Goal: Task Accomplishment & Management: Manage account settings

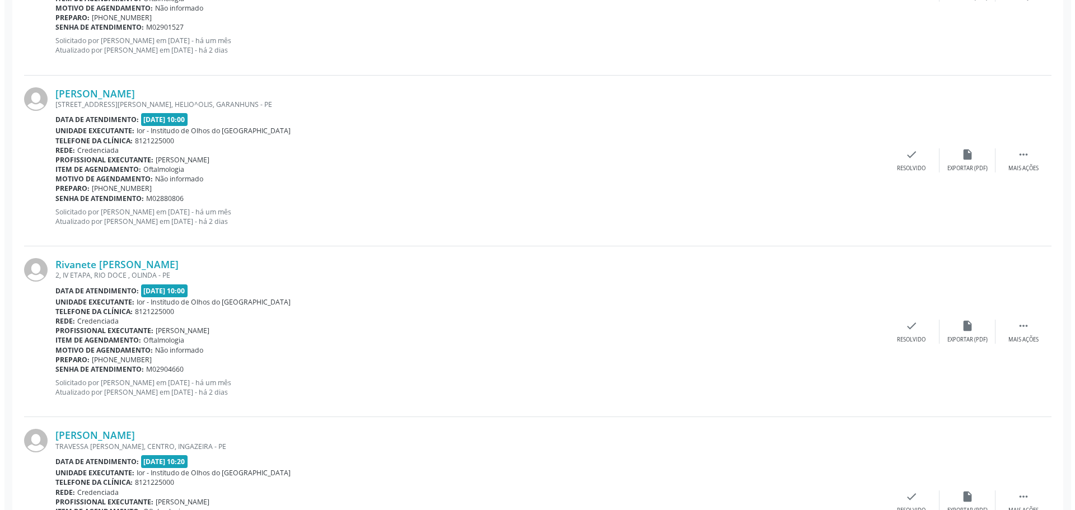
scroll to position [1287, 0]
click at [902, 329] on icon "check" at bounding box center [907, 324] width 12 height 12
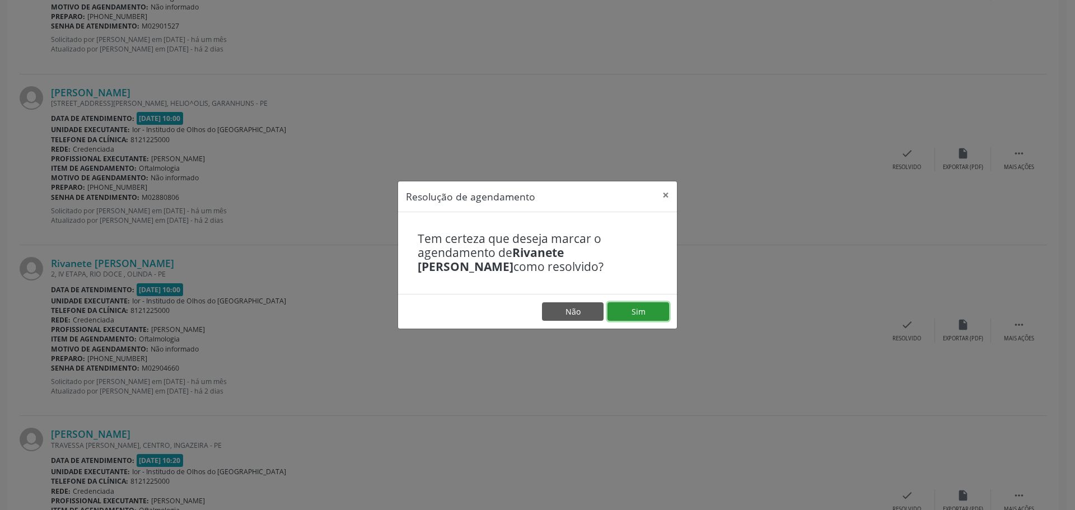
click at [636, 314] on button "Sim" at bounding box center [638, 311] width 62 height 19
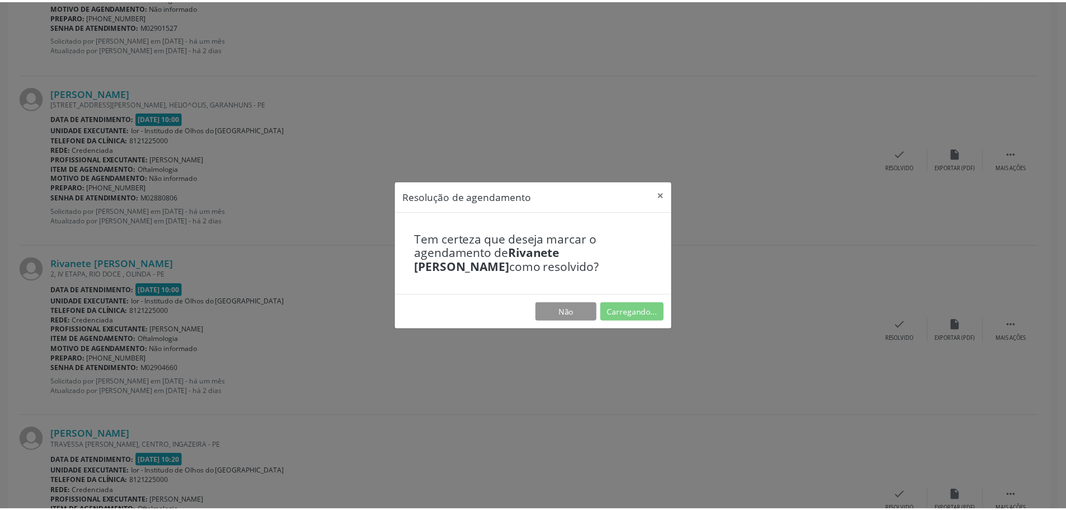
scroll to position [0, 0]
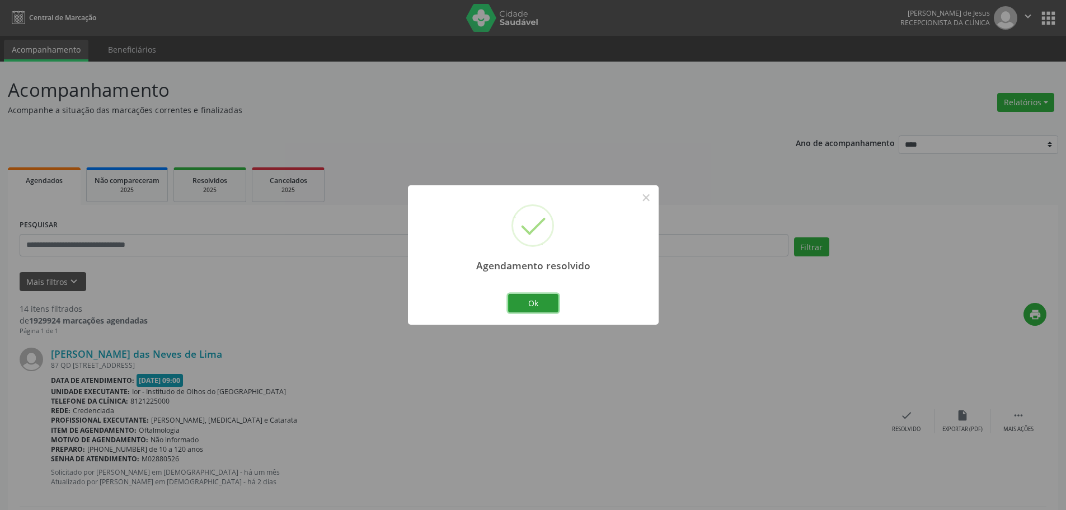
drag, startPoint x: 523, startPoint y: 310, endPoint x: 518, endPoint y: 306, distance: 6.4
click at [523, 309] on button "Ok" at bounding box center [533, 303] width 50 height 19
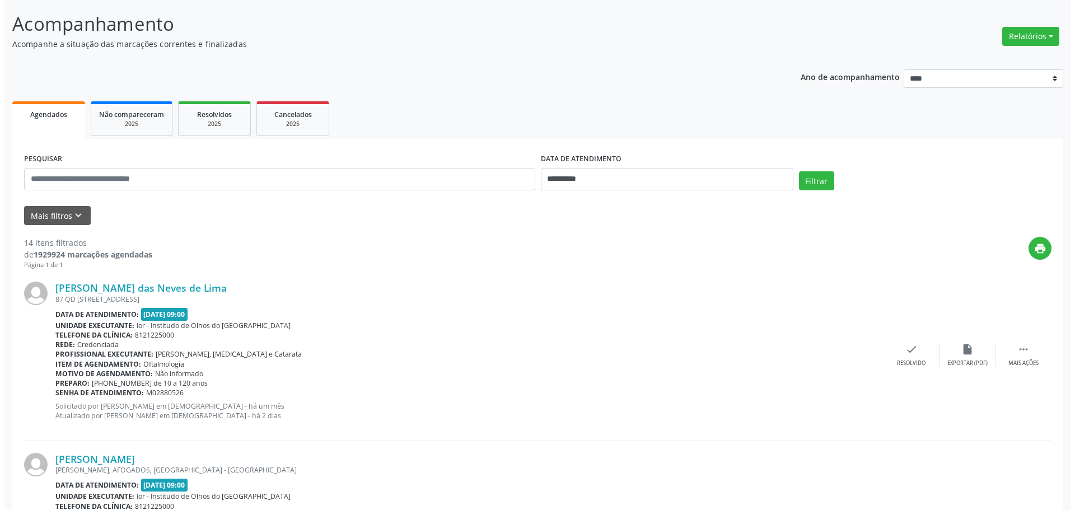
scroll to position [168, 0]
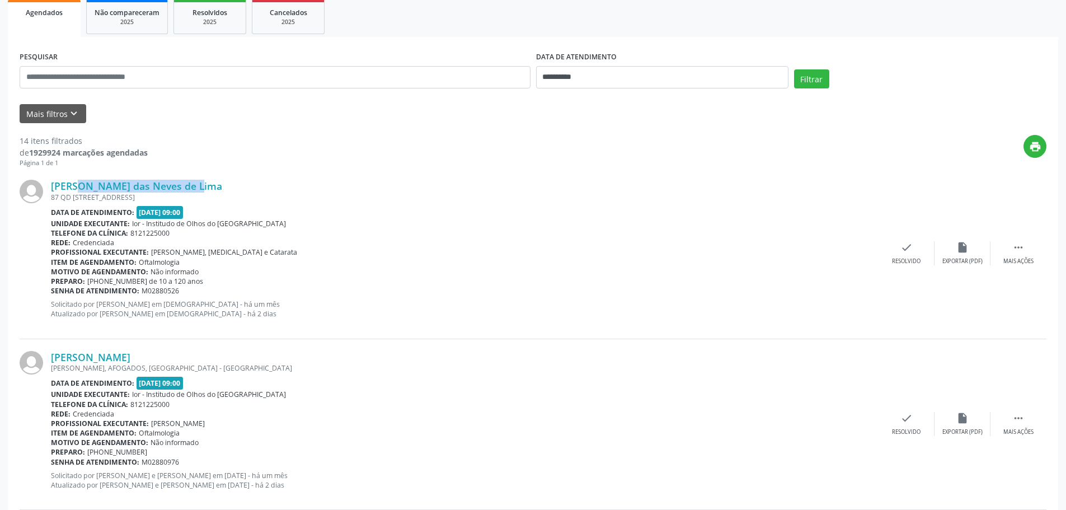
drag, startPoint x: 181, startPoint y: 178, endPoint x: 49, endPoint y: 190, distance: 133.2
click at [51, 187] on div "[PERSON_NAME] das Neves de Lima [STREET_ADDRESS] Data de atendimento: [DATE] 09…" at bounding box center [533, 253] width 1027 height 171
copy link "[PERSON_NAME] das Neves de Lima"
click at [908, 250] on icon "check" at bounding box center [907, 247] width 12 height 12
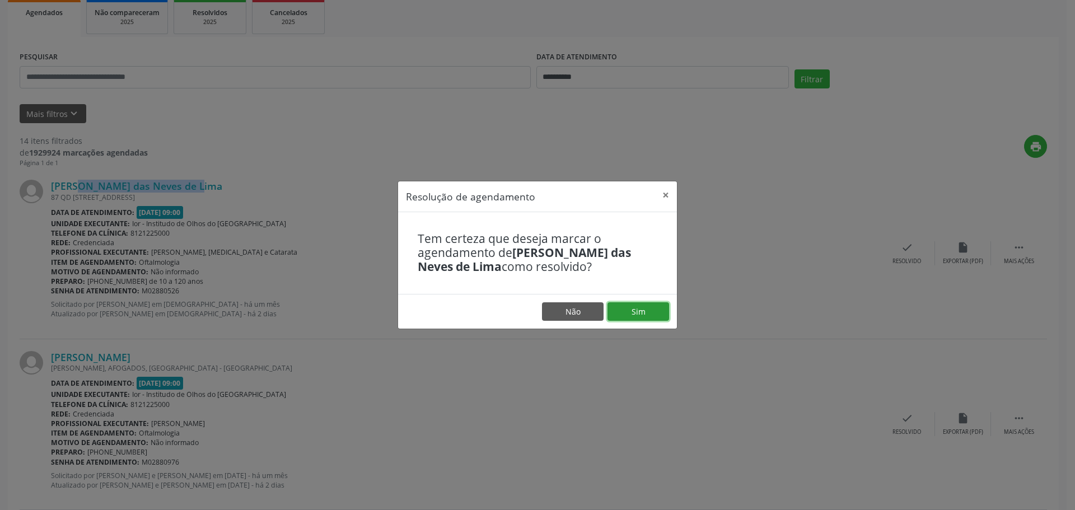
click at [632, 312] on button "Sim" at bounding box center [638, 311] width 62 height 19
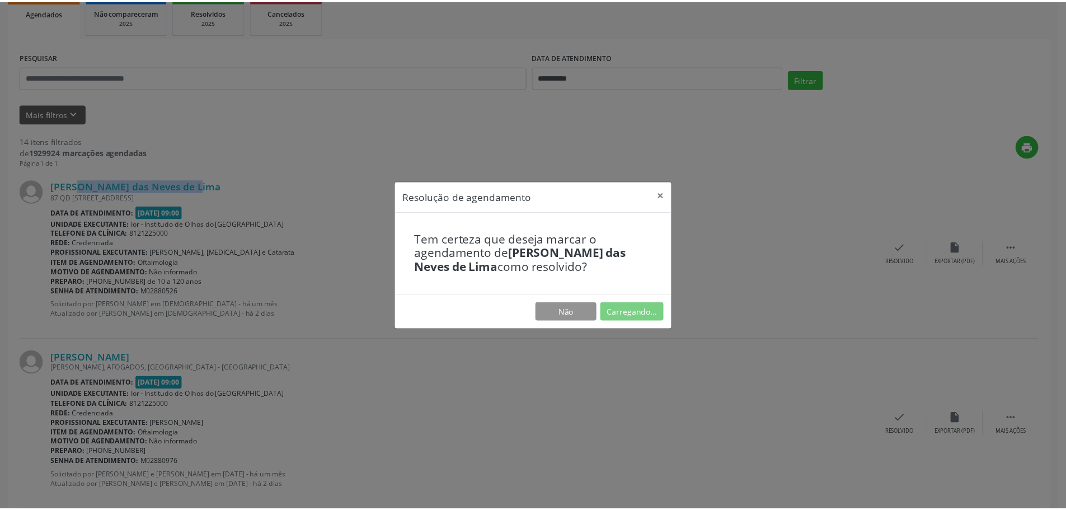
scroll to position [0, 0]
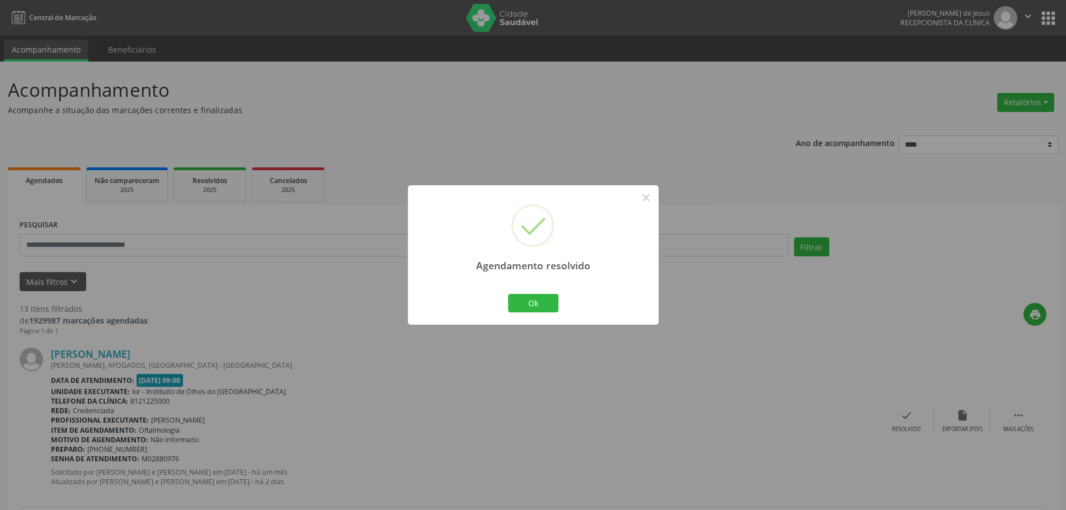
click at [507, 304] on div "Ok Cancel" at bounding box center [532, 303] width 55 height 24
click at [521, 303] on button "Ok" at bounding box center [533, 303] width 50 height 19
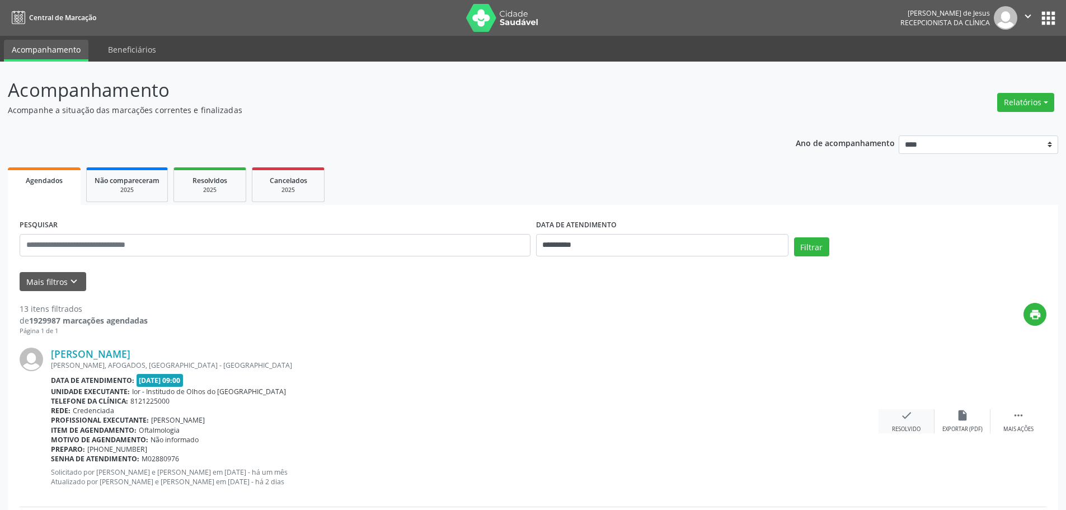
click at [911, 419] on icon "check" at bounding box center [907, 415] width 12 height 12
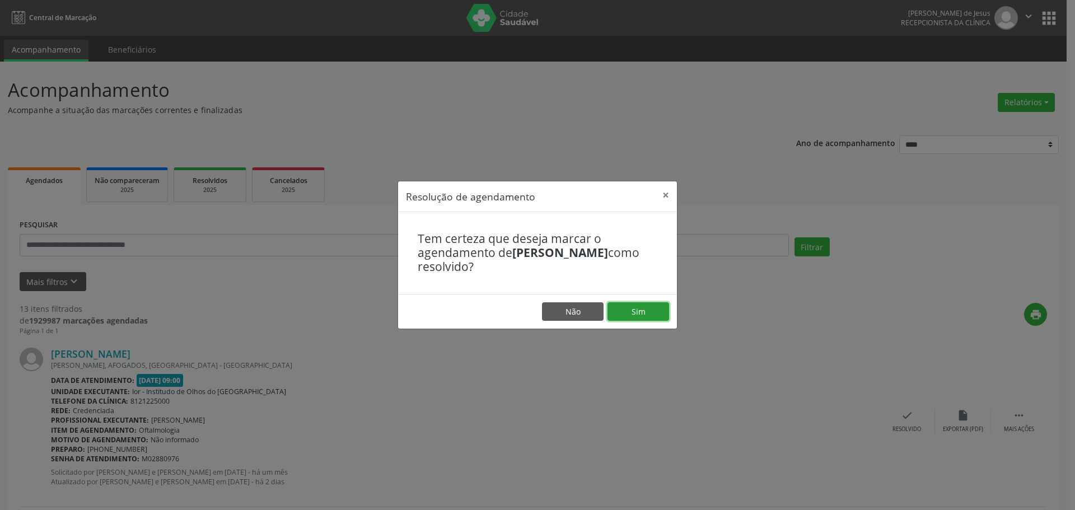
click at [640, 309] on button "Sim" at bounding box center [638, 311] width 62 height 19
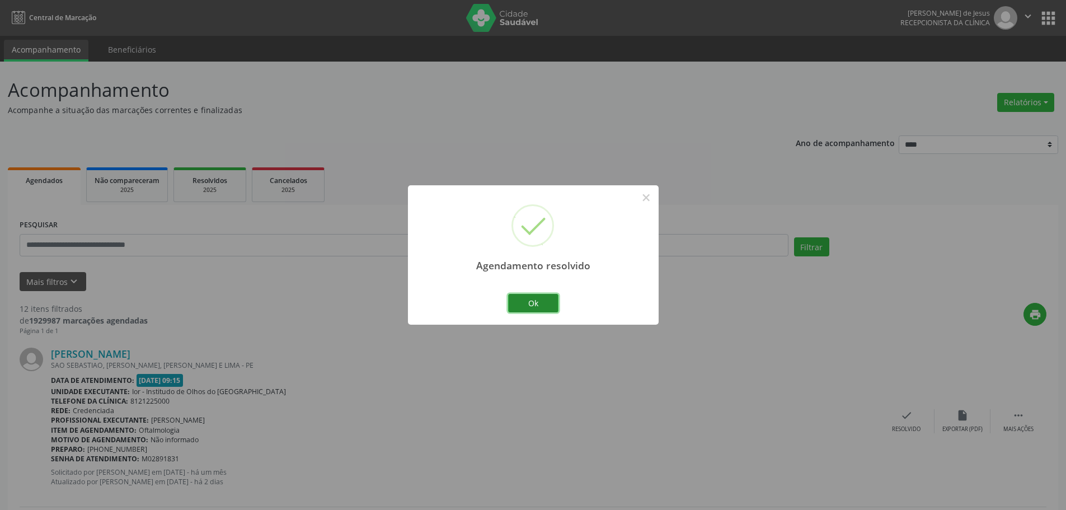
click at [545, 305] on button "Ok" at bounding box center [533, 303] width 50 height 19
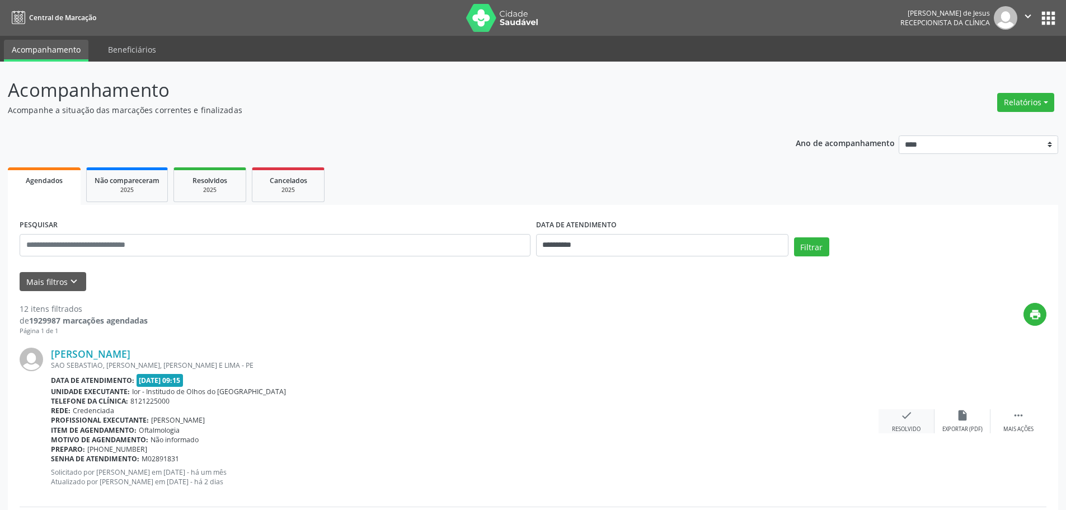
click at [906, 420] on icon "check" at bounding box center [907, 415] width 12 height 12
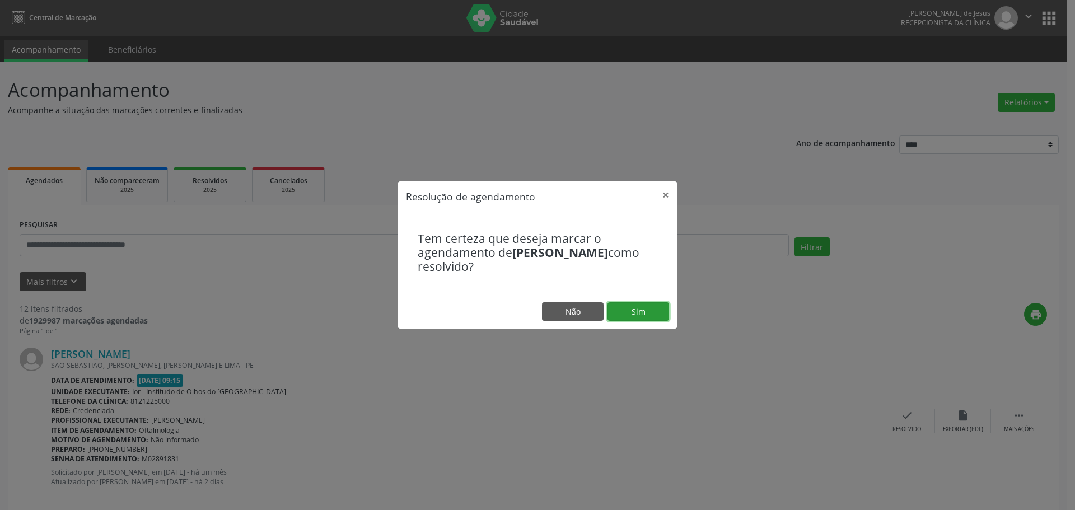
click at [650, 316] on button "Sim" at bounding box center [638, 311] width 62 height 19
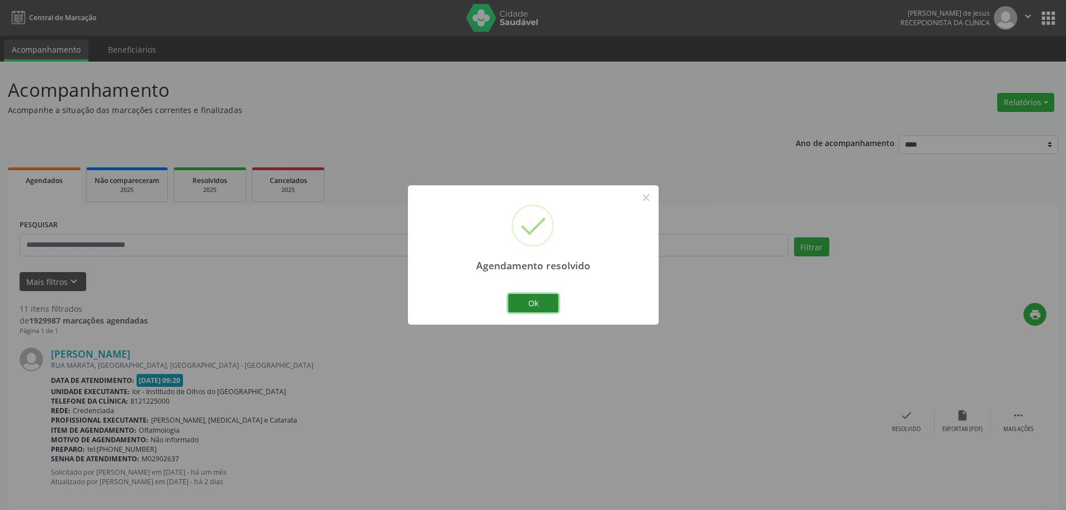
click at [533, 301] on button "Ok" at bounding box center [533, 303] width 50 height 19
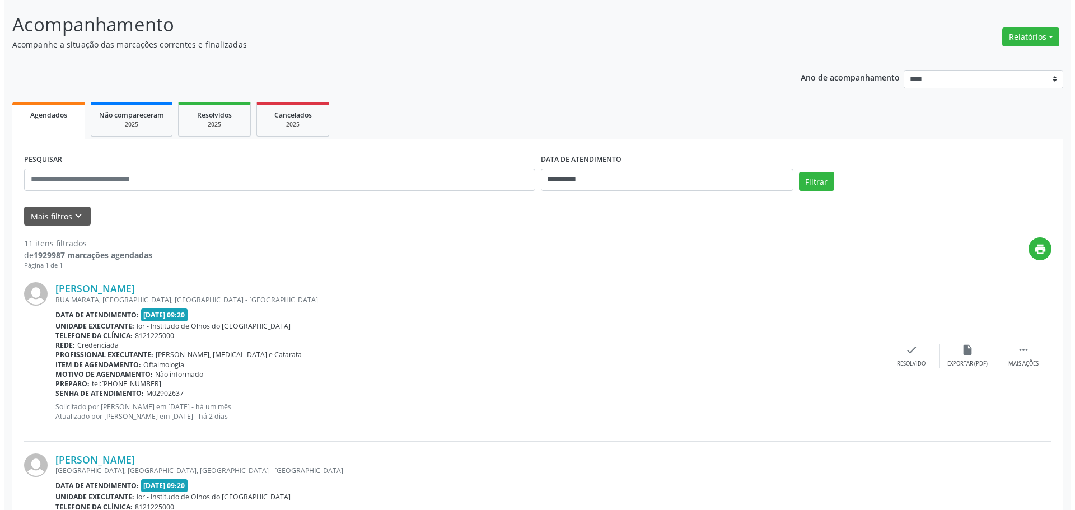
scroll to position [168, 0]
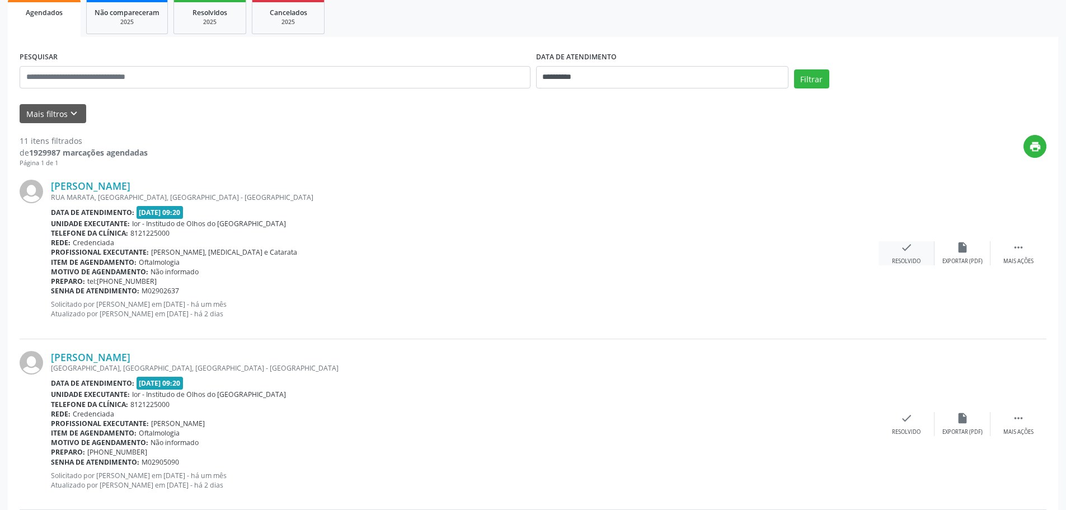
click at [904, 248] on icon "check" at bounding box center [907, 247] width 12 height 12
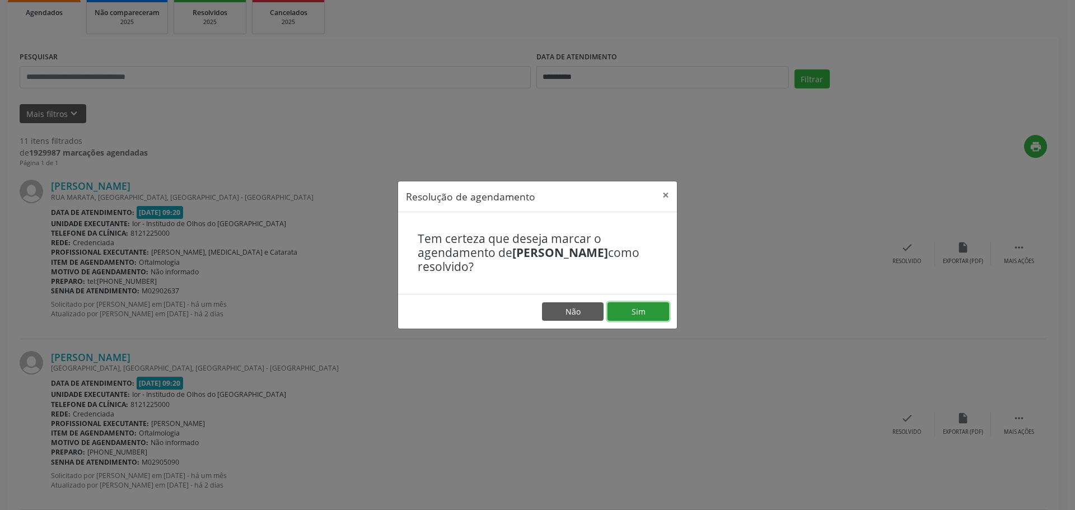
click at [637, 308] on button "Sim" at bounding box center [638, 311] width 62 height 19
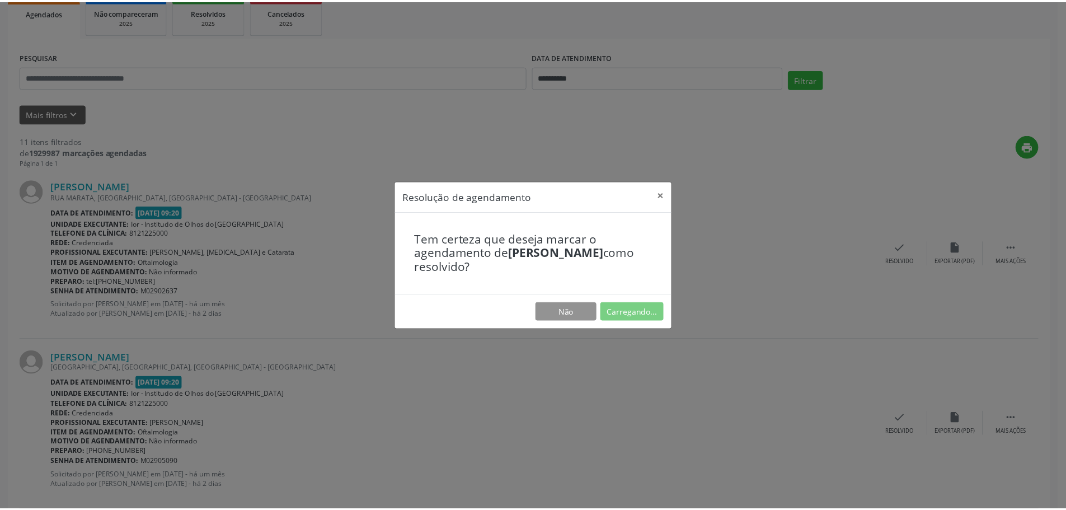
scroll to position [0, 0]
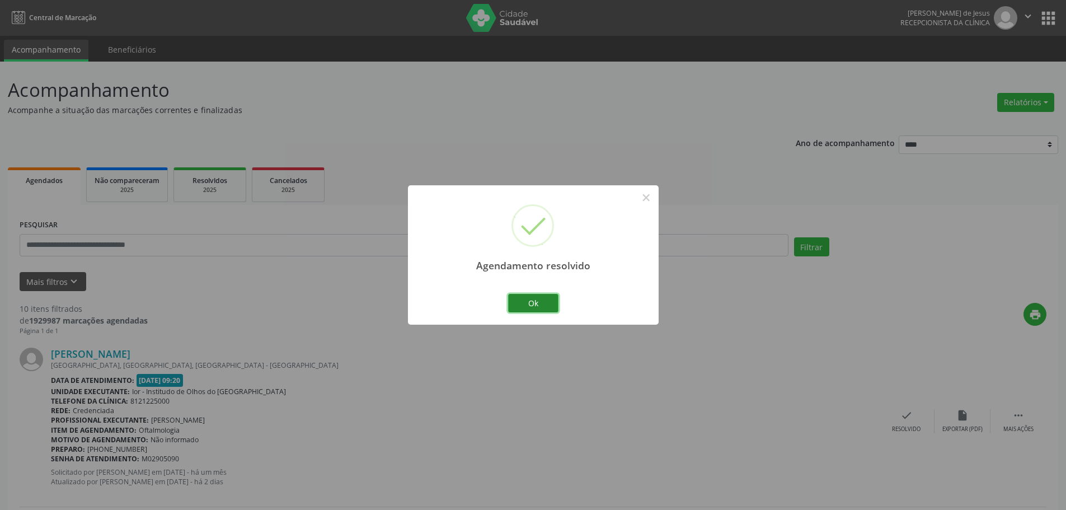
click at [528, 305] on button "Ok" at bounding box center [533, 303] width 50 height 19
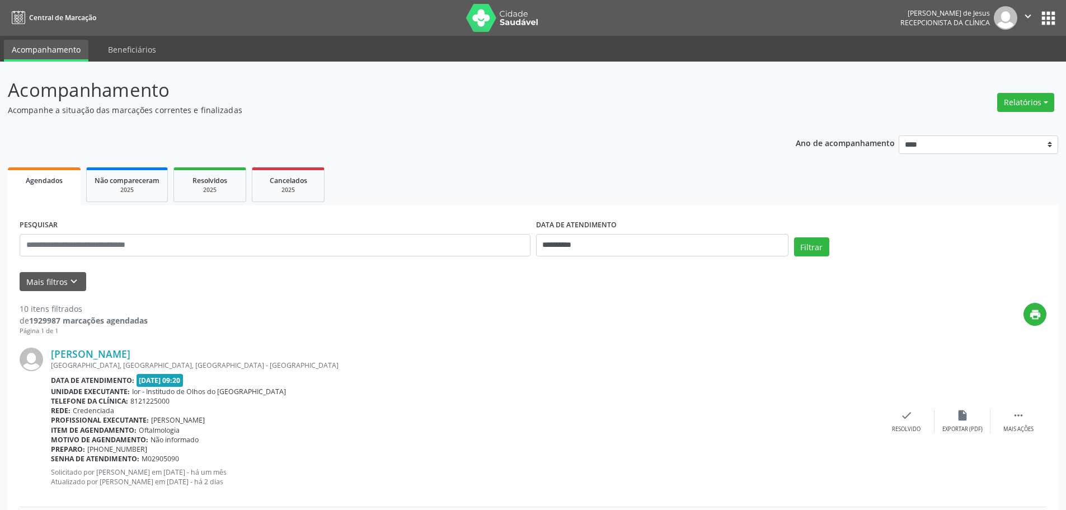
scroll to position [56, 0]
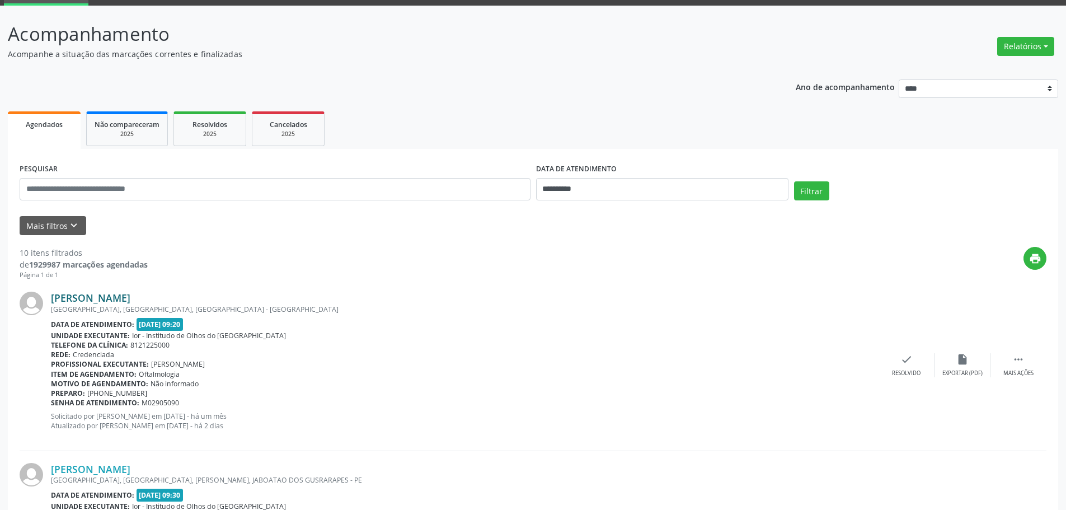
drag, startPoint x: 135, startPoint y: 294, endPoint x: 56, endPoint y: 292, distance: 79.0
click at [56, 292] on div "[PERSON_NAME]" at bounding box center [465, 298] width 828 height 12
click at [145, 280] on div "Página 1 de 1" at bounding box center [84, 275] width 128 height 10
drag, startPoint x: 145, startPoint y: 298, endPoint x: 55, endPoint y: 294, distance: 90.2
click at [53, 294] on div "[PERSON_NAME]" at bounding box center [465, 298] width 828 height 12
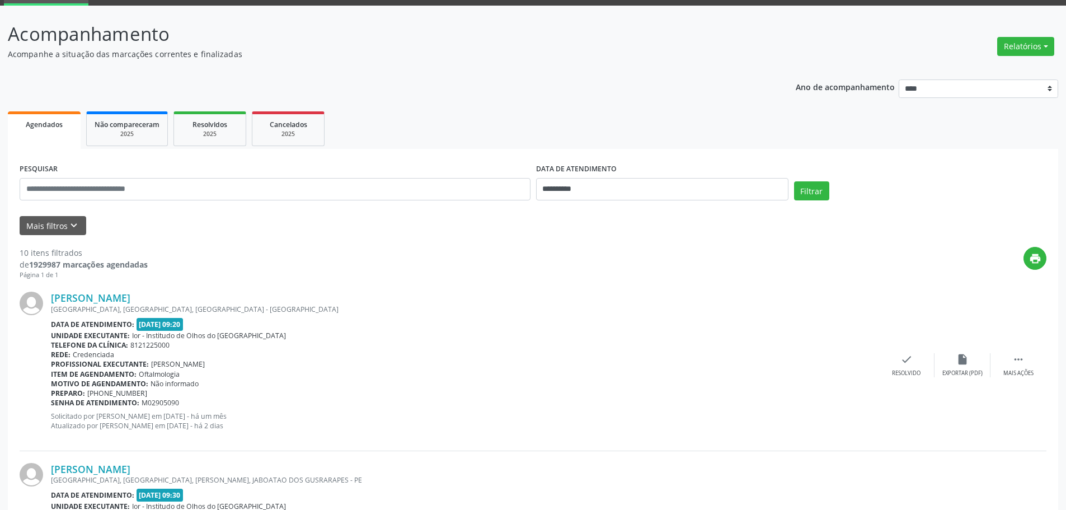
copy link "[PERSON_NAME]"
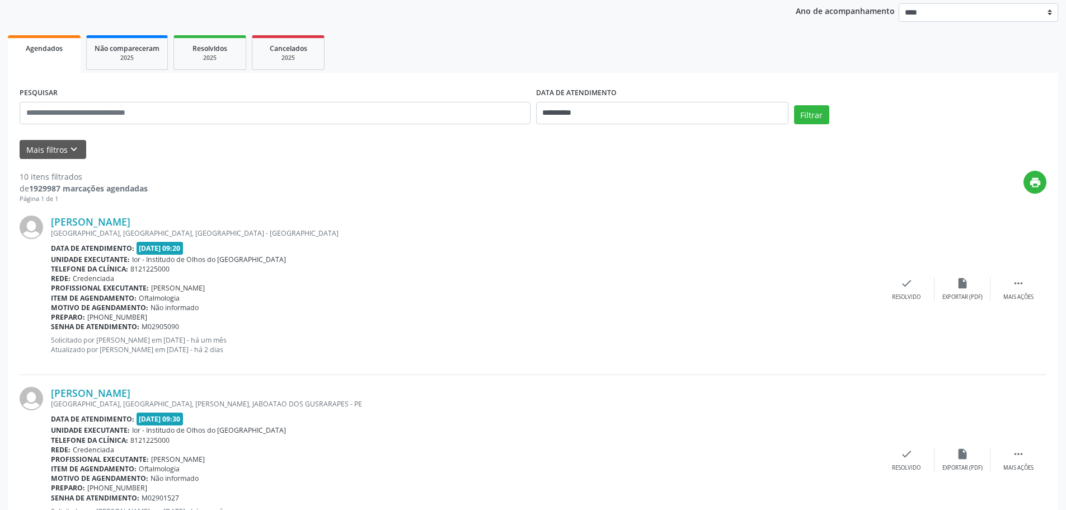
scroll to position [280, 0]
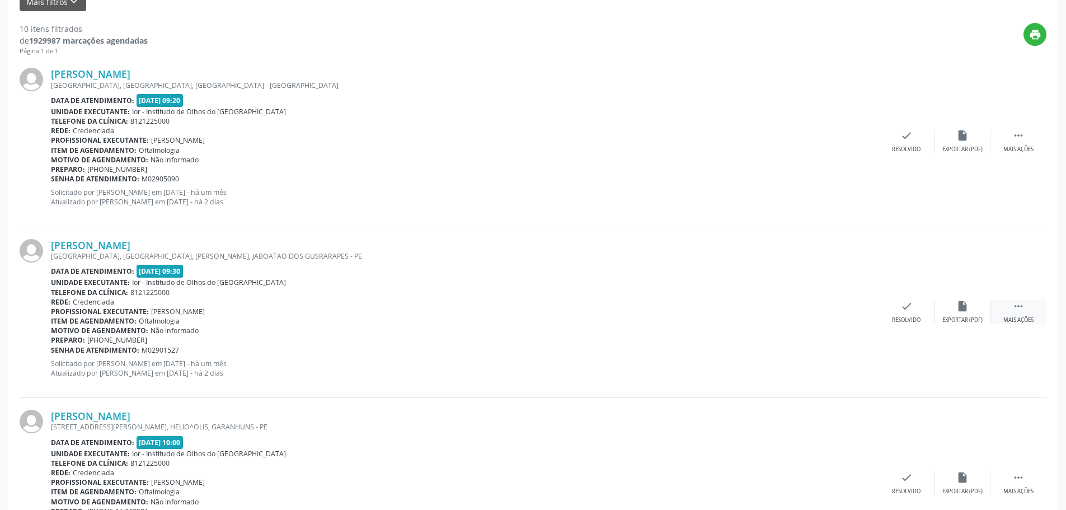
click at [1027, 311] on div " Mais ações" at bounding box center [1019, 312] width 56 height 24
click at [947, 308] on div "alarm_off Não compareceu" at bounding box center [963, 312] width 56 height 24
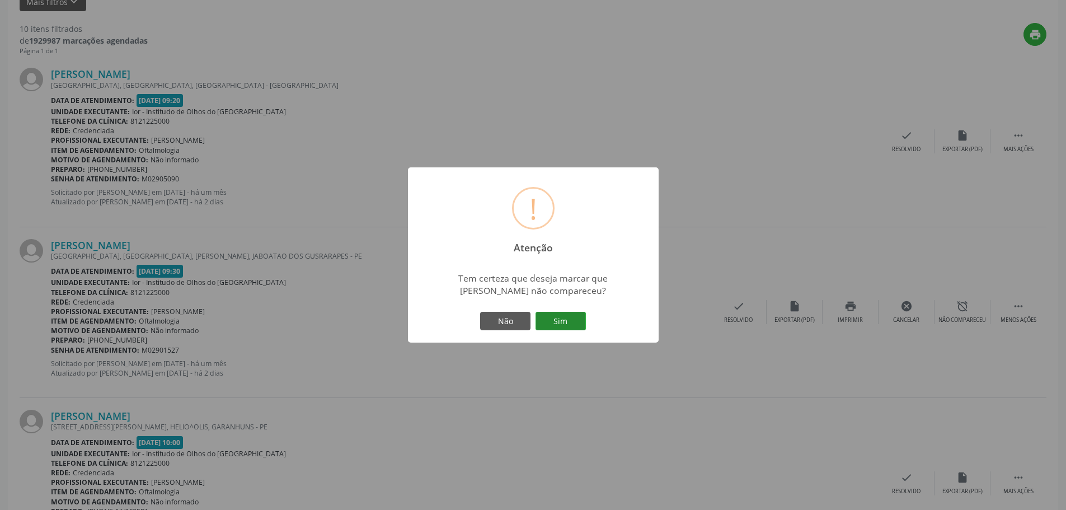
click at [564, 325] on button "Sim" at bounding box center [561, 321] width 50 height 19
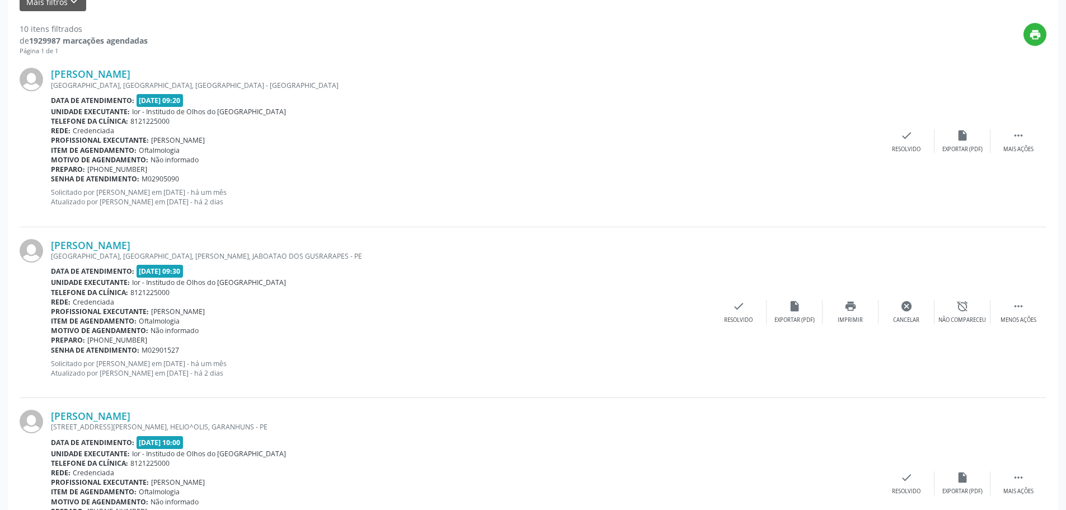
scroll to position [0, 0]
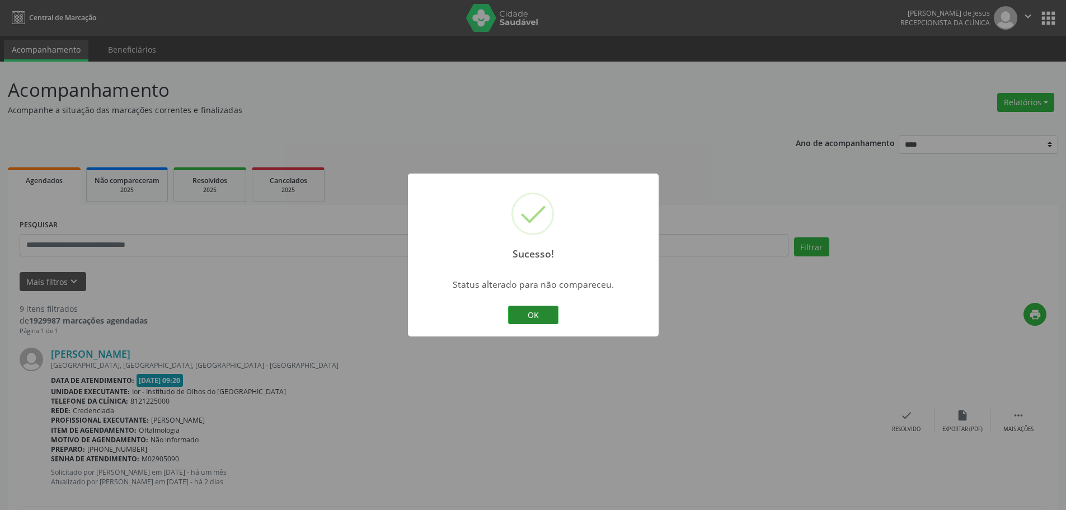
click at [538, 307] on button "OK" at bounding box center [533, 315] width 50 height 19
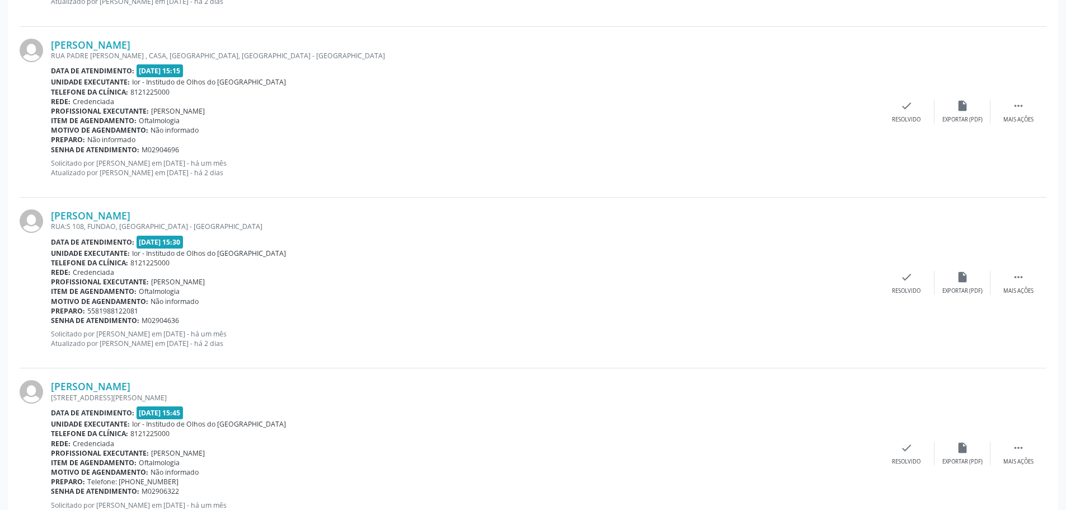
scroll to position [1384, 0]
